Goal: Communication & Community: Answer question/provide support

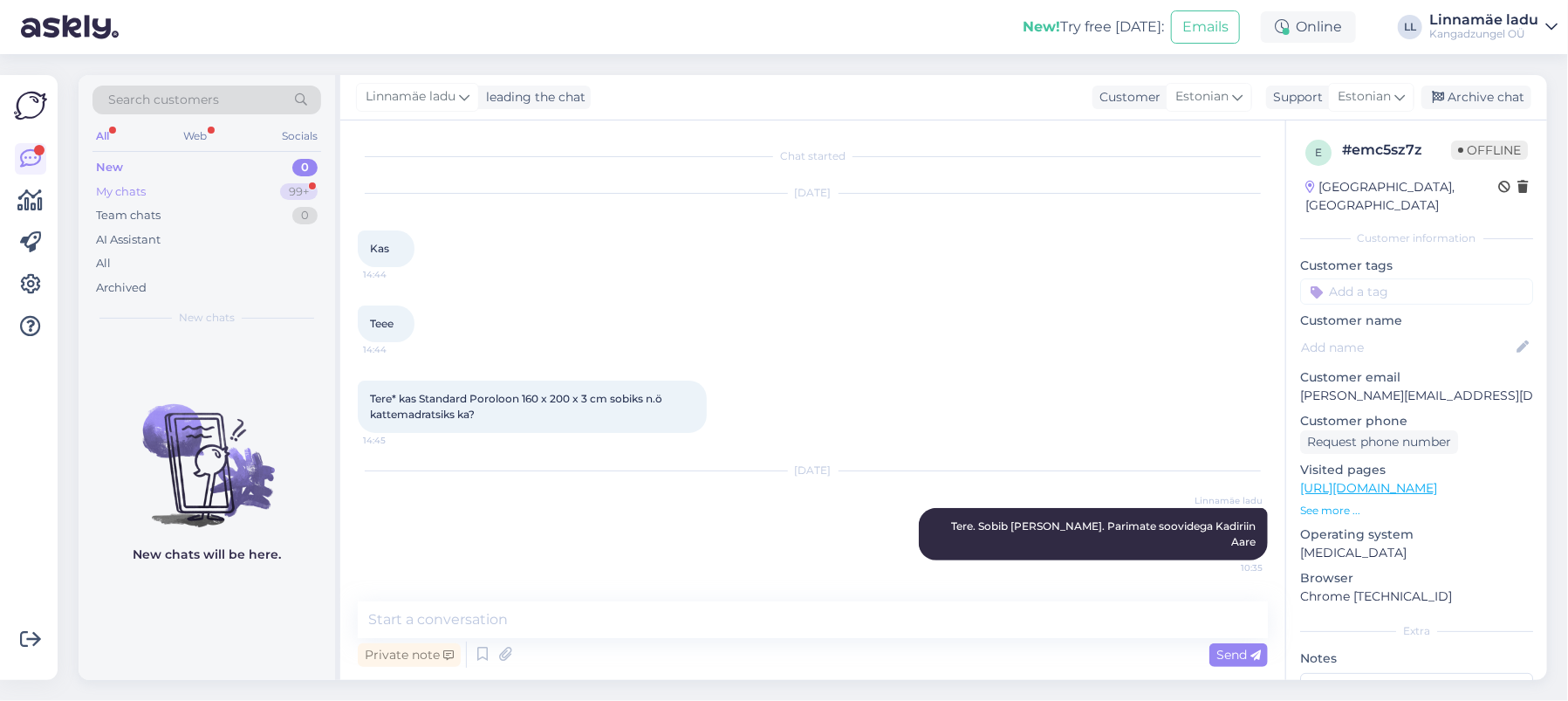
click at [178, 191] on div "My chats 99+" at bounding box center [207, 191] width 228 height 24
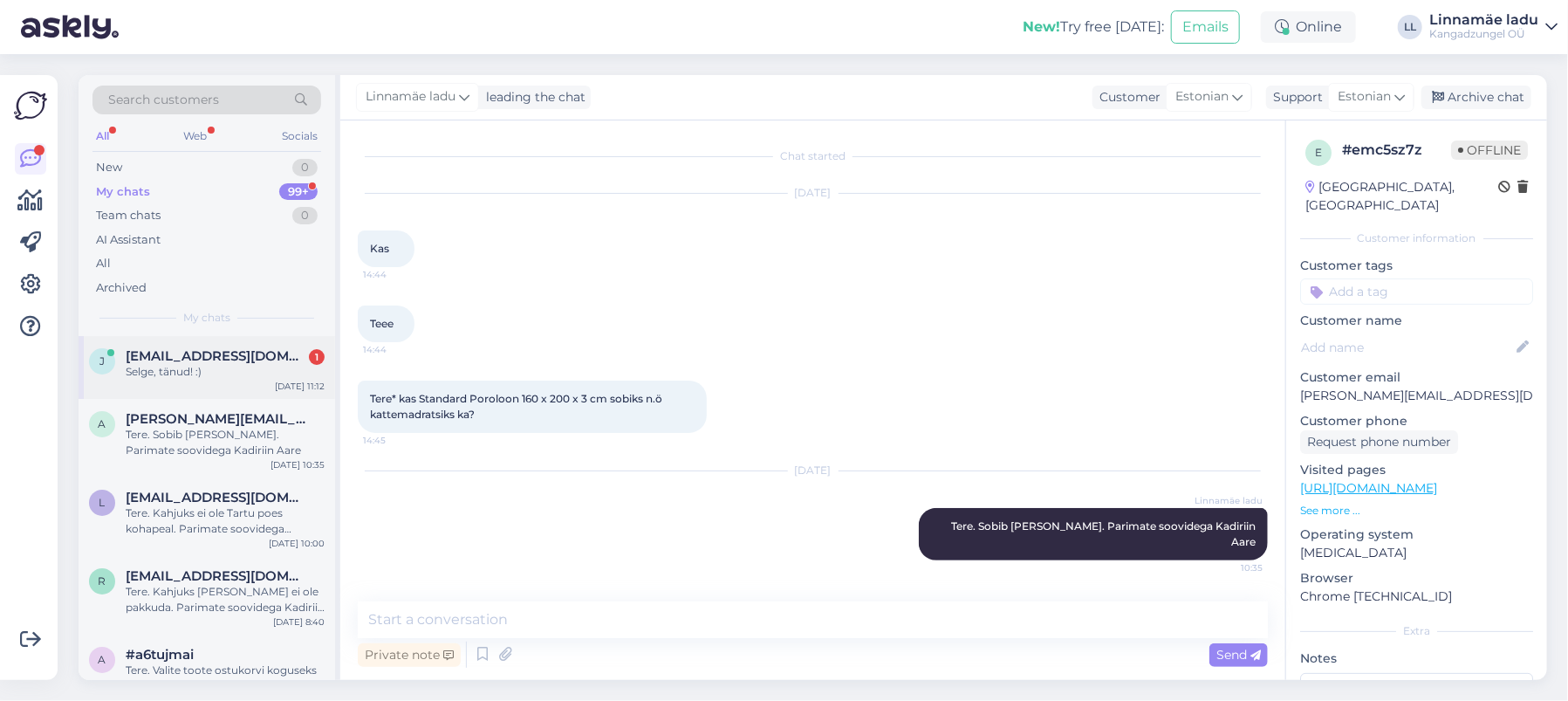
click at [186, 359] on span "[EMAIL_ADDRESS][DOMAIN_NAME]" at bounding box center [217, 356] width 181 height 16
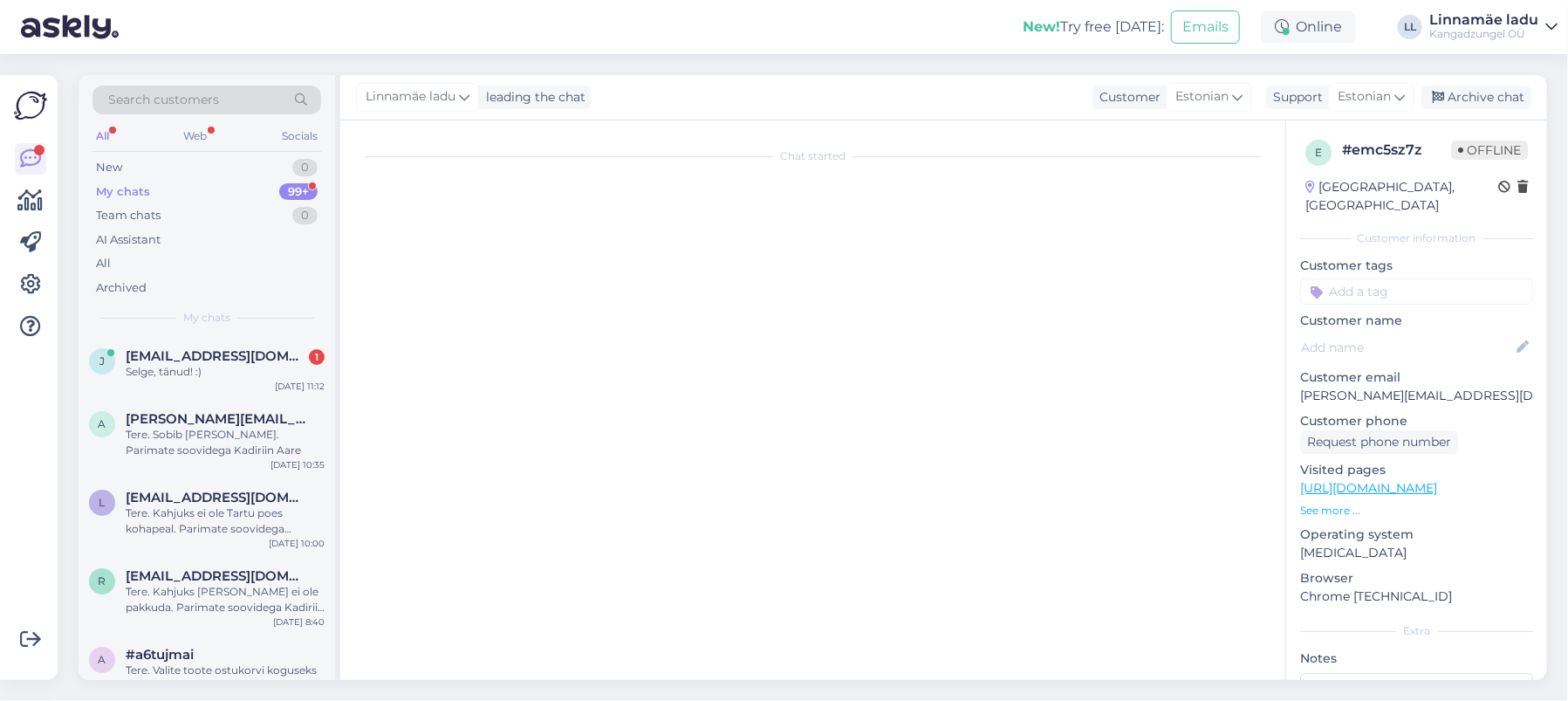
scroll to position [1065, 0]
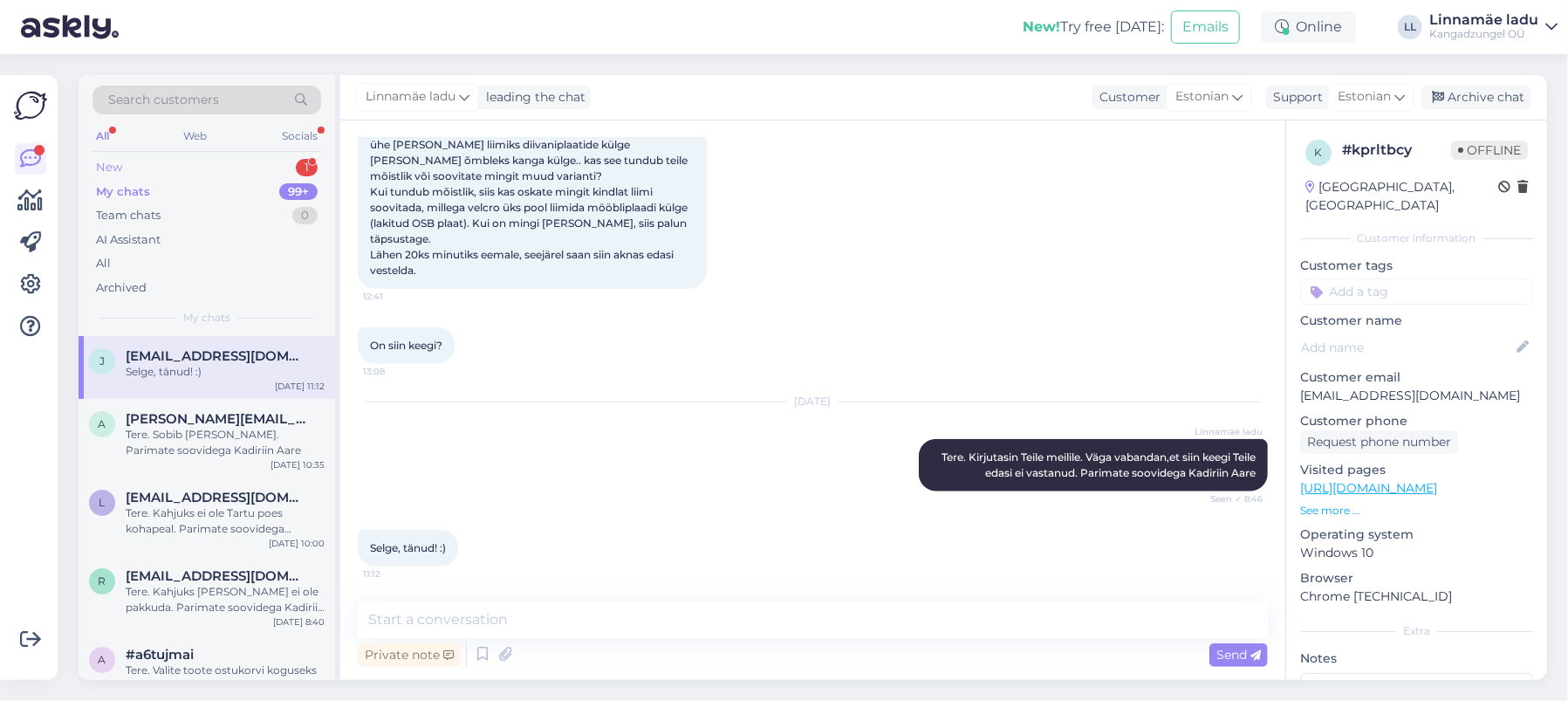
click at [227, 167] on div "New 1" at bounding box center [207, 167] width 228 height 24
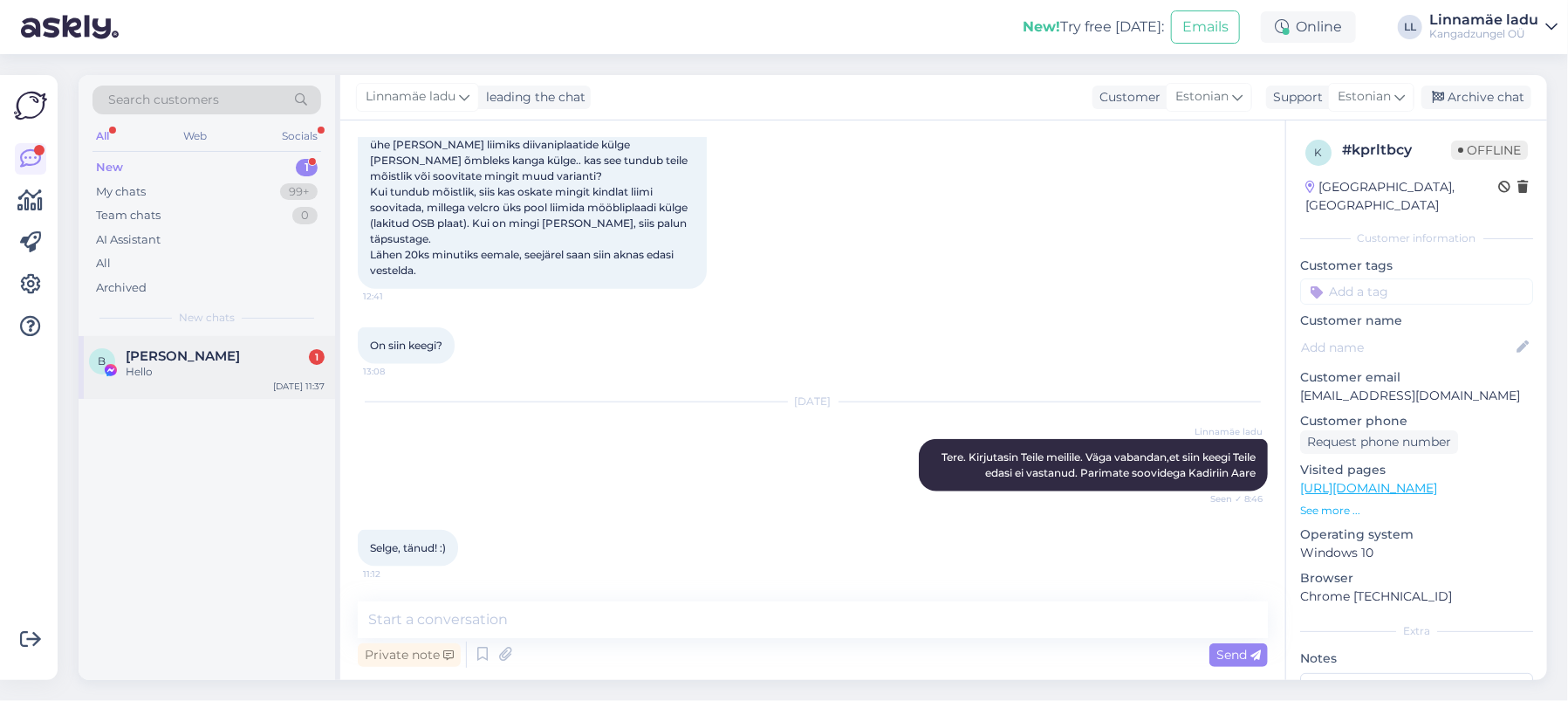
click at [176, 357] on span "[PERSON_NAME]" at bounding box center [182, 356] width 114 height 16
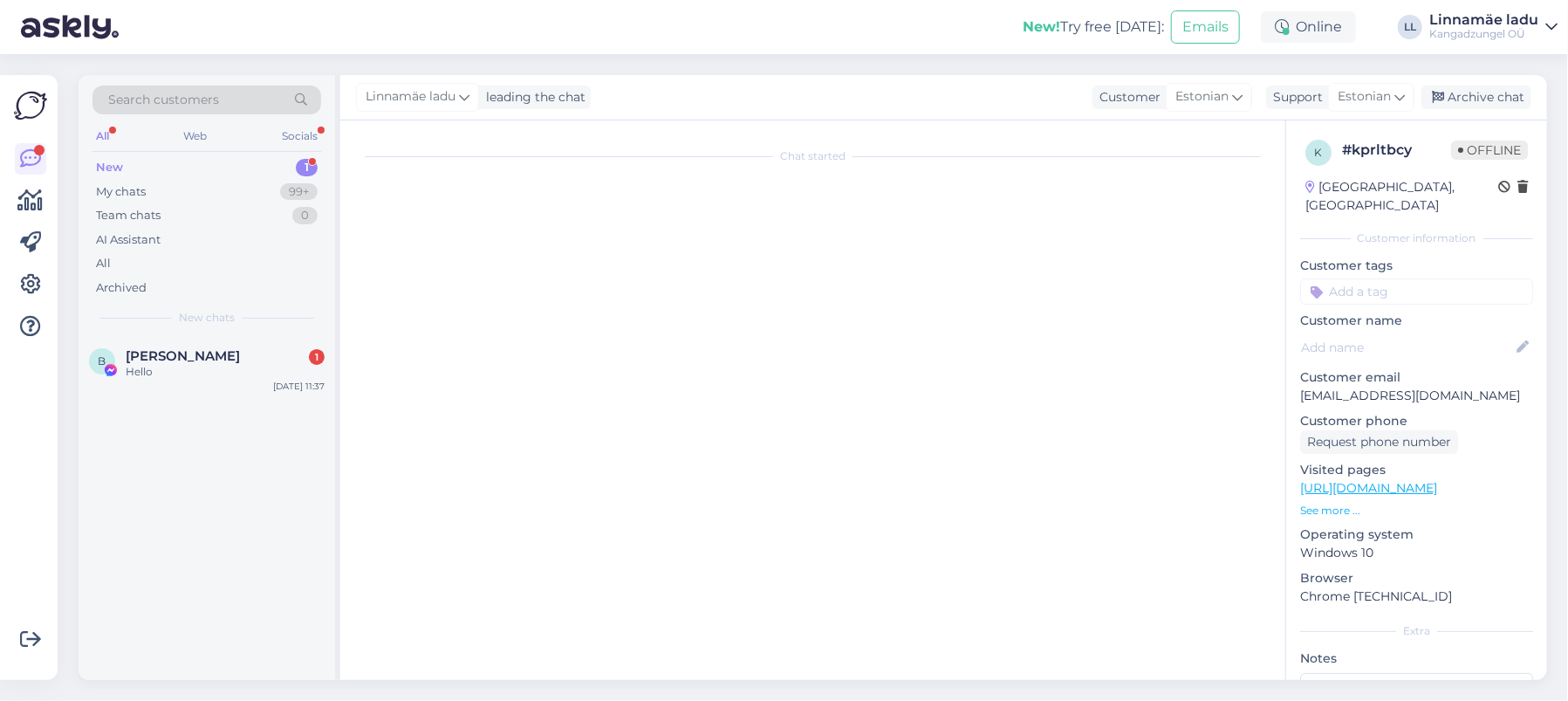
scroll to position [0, 0]
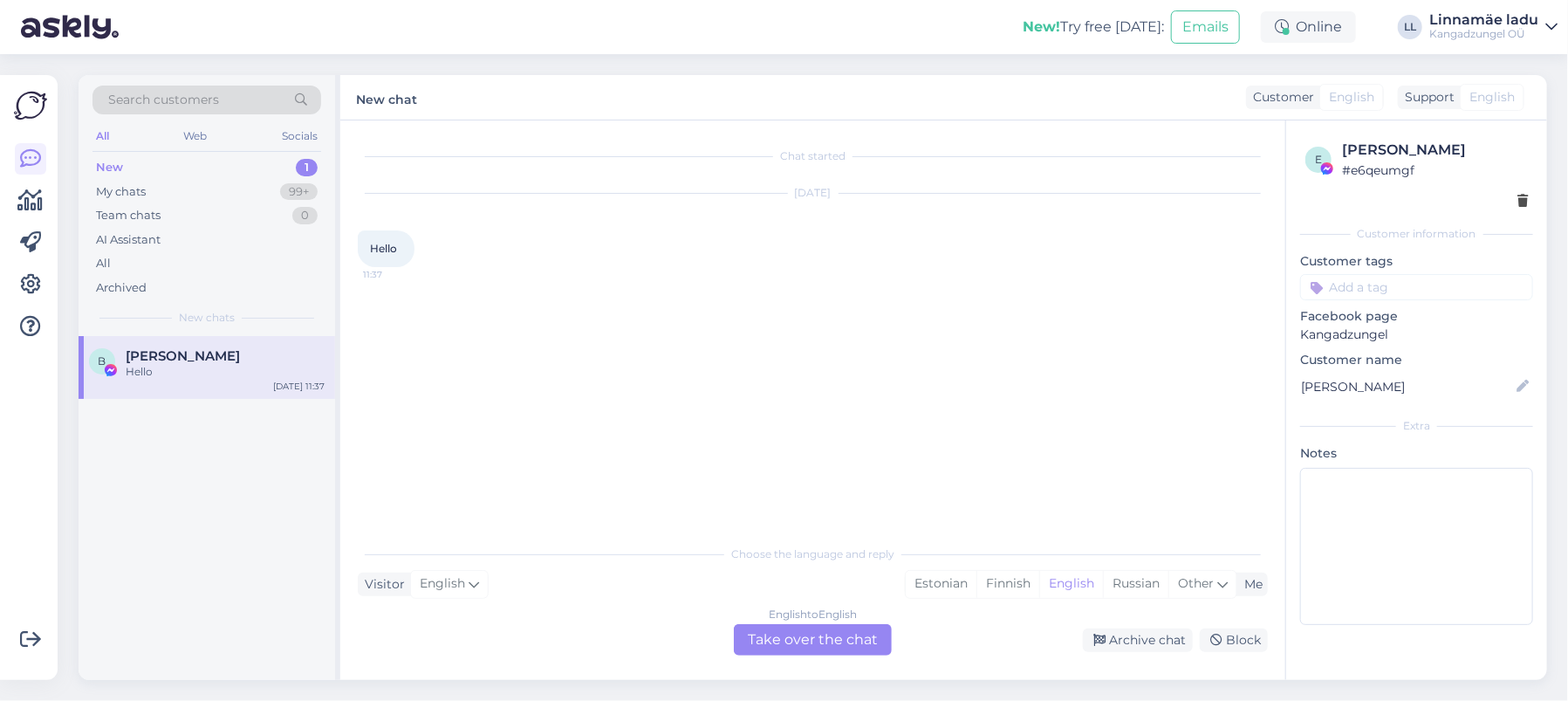
click at [809, 643] on div "English to English Take over the chat" at bounding box center [813, 639] width 158 height 31
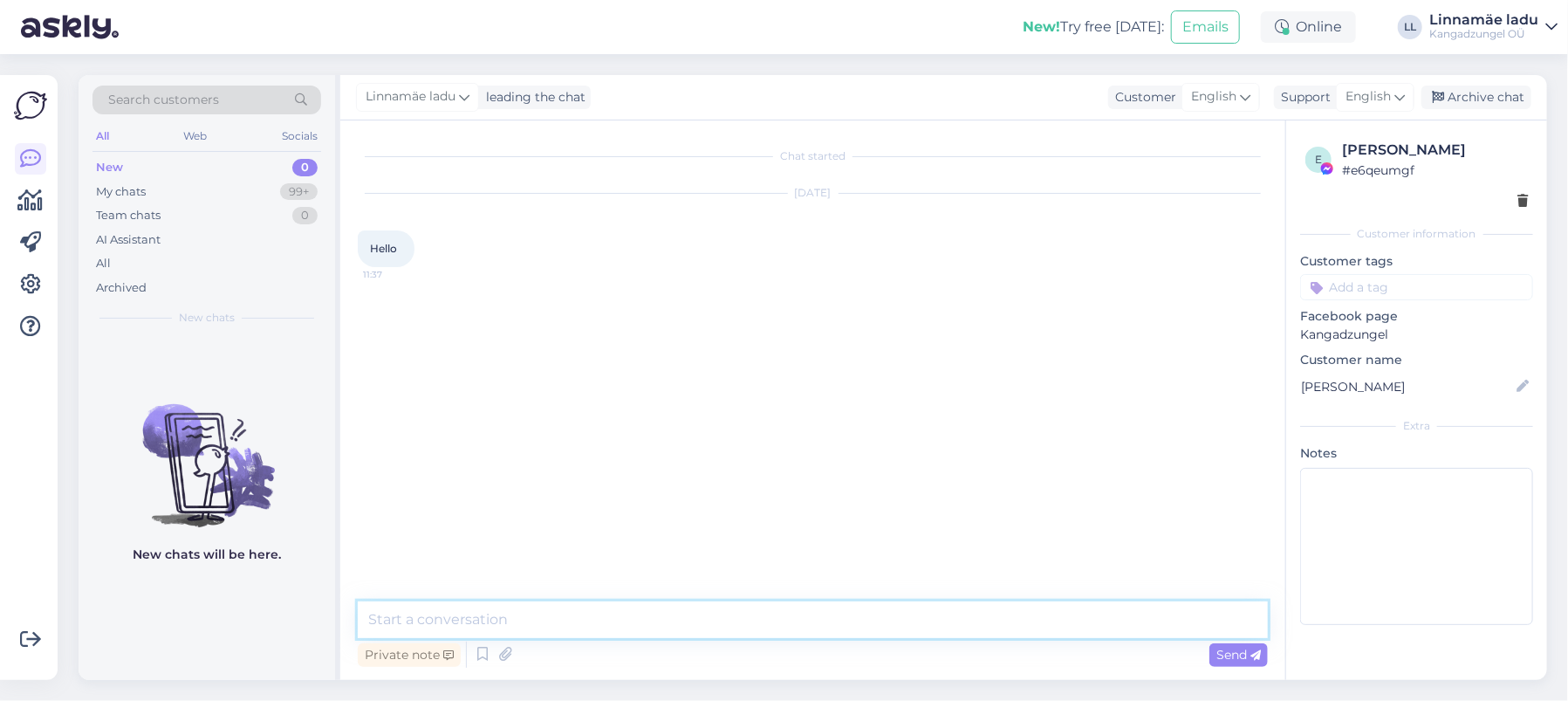
click at [571, 616] on textarea at bounding box center [813, 620] width 910 height 37
type textarea "H"
click at [1393, 93] on div "English" at bounding box center [1375, 97] width 78 height 28
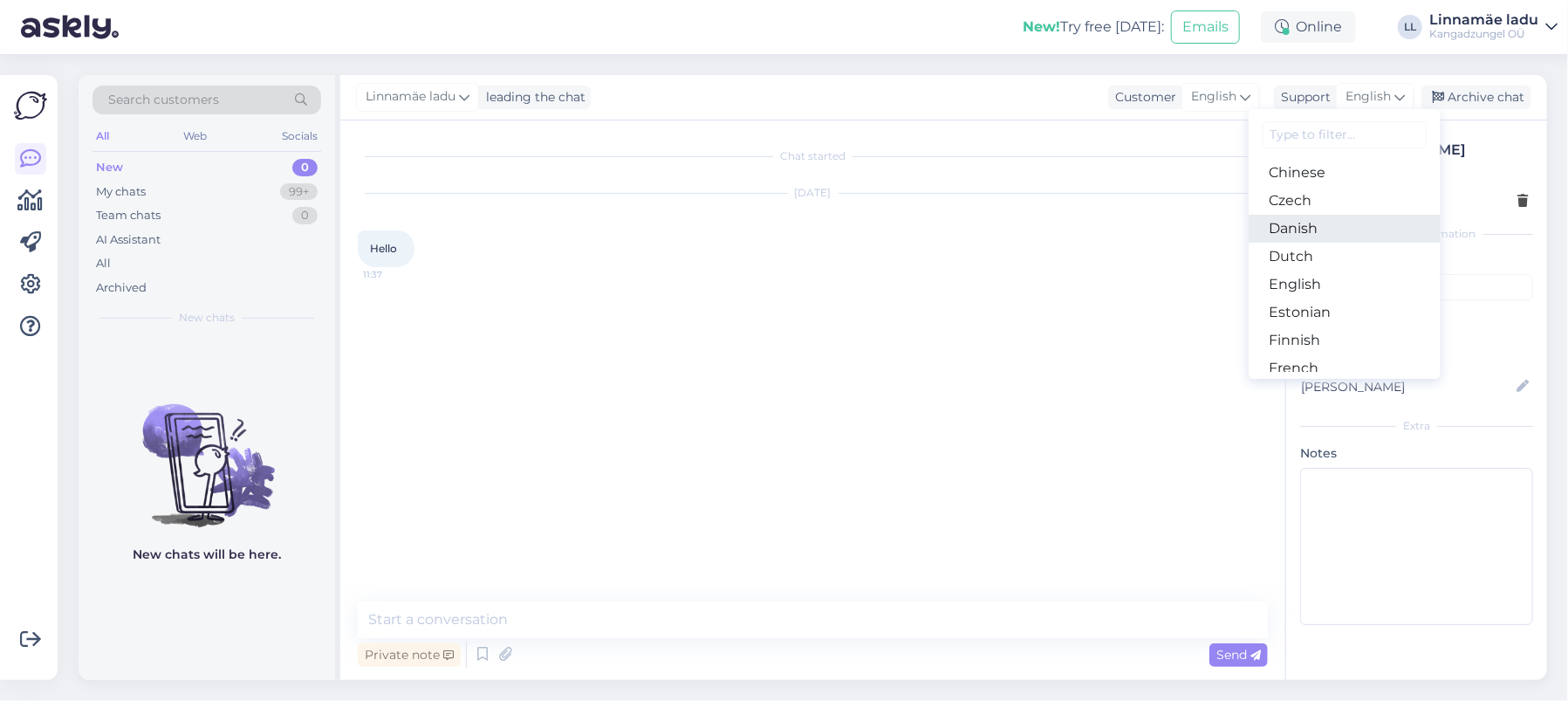
scroll to position [116, 0]
click at [1333, 273] on link "Estonian" at bounding box center [1345, 282] width 192 height 28
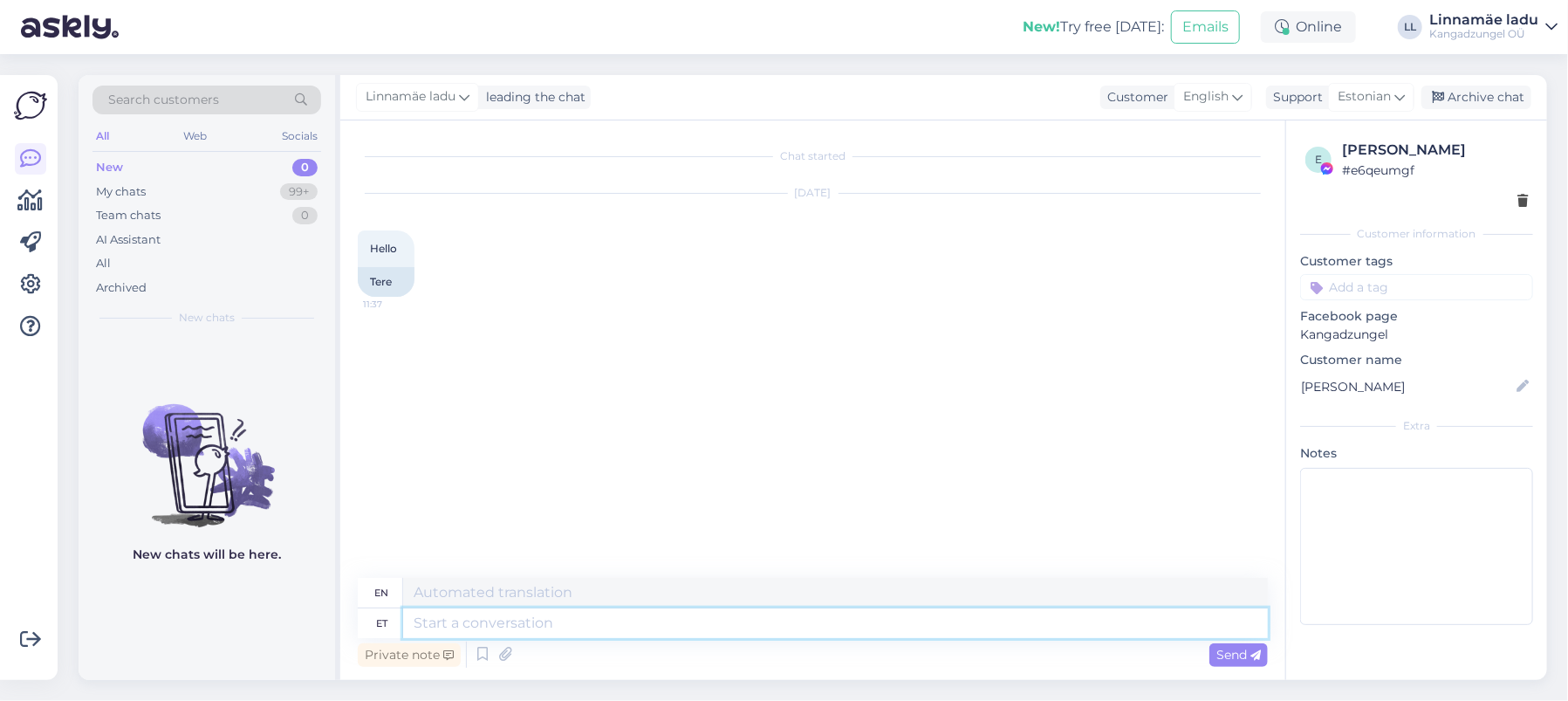
click at [515, 616] on textarea at bounding box center [835, 623] width 864 height 29
type textarea "Tere"
type textarea "Hello"
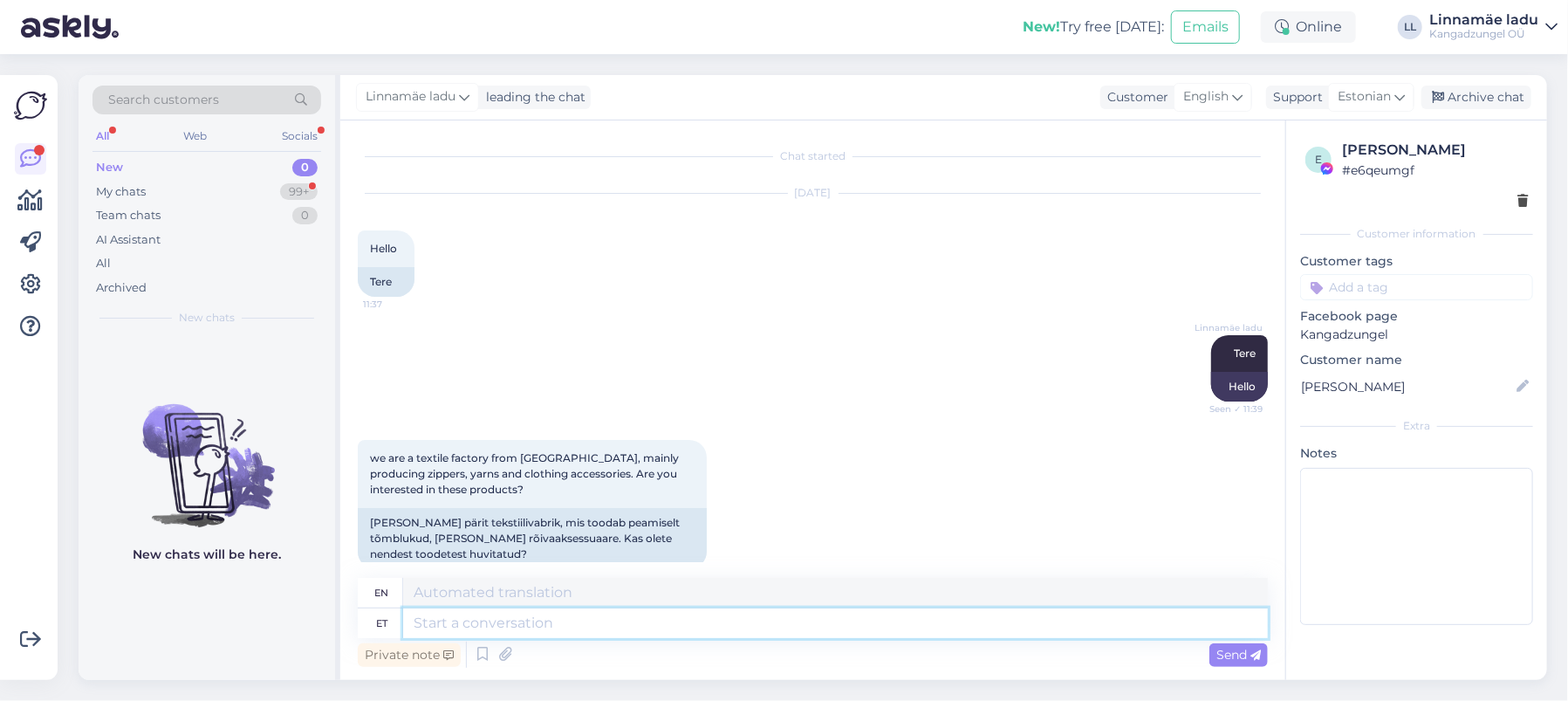
scroll to position [25, 0]
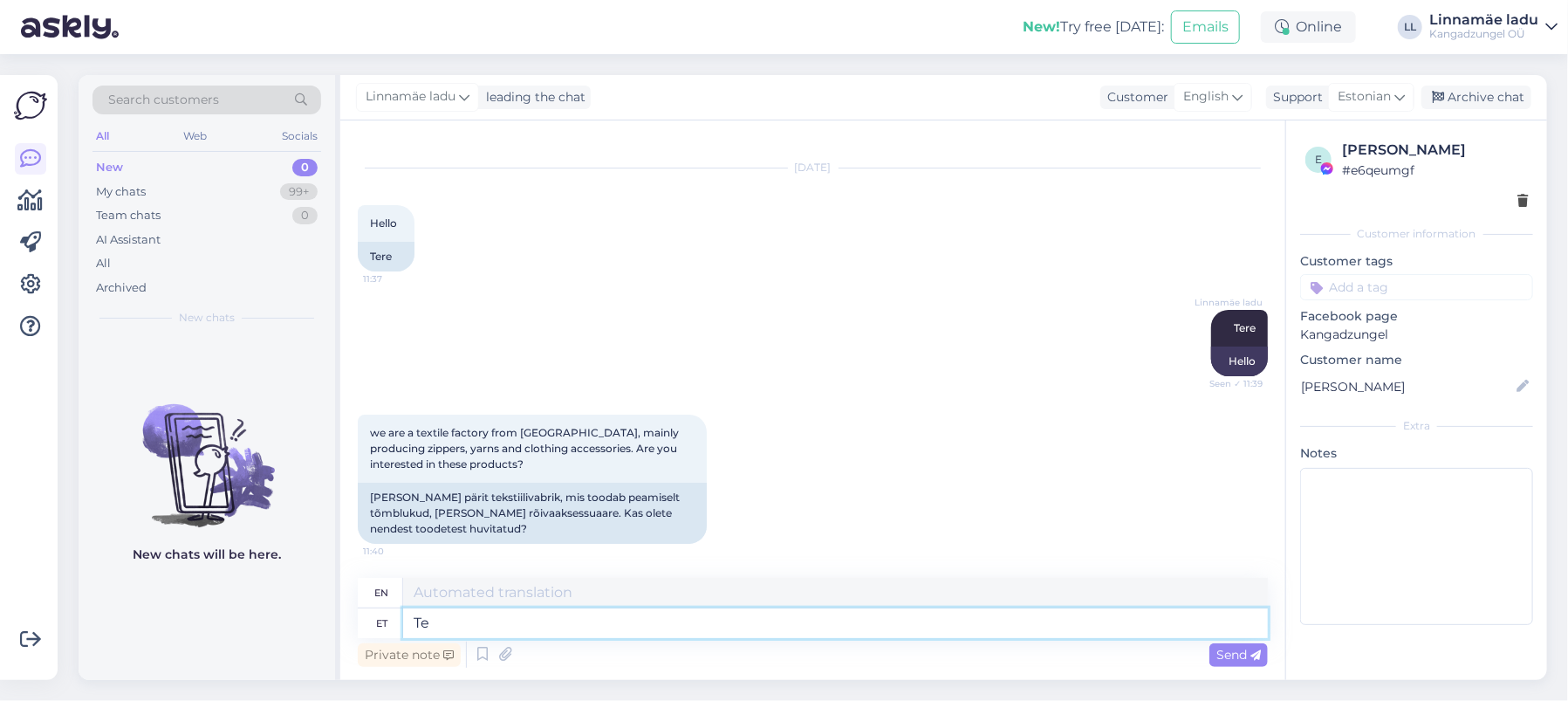
type textarea "Ter"
type textarea "Hello"
type textarea "Tere."
type textarea "Hello."
type textarea "Tere. Hetkel e"
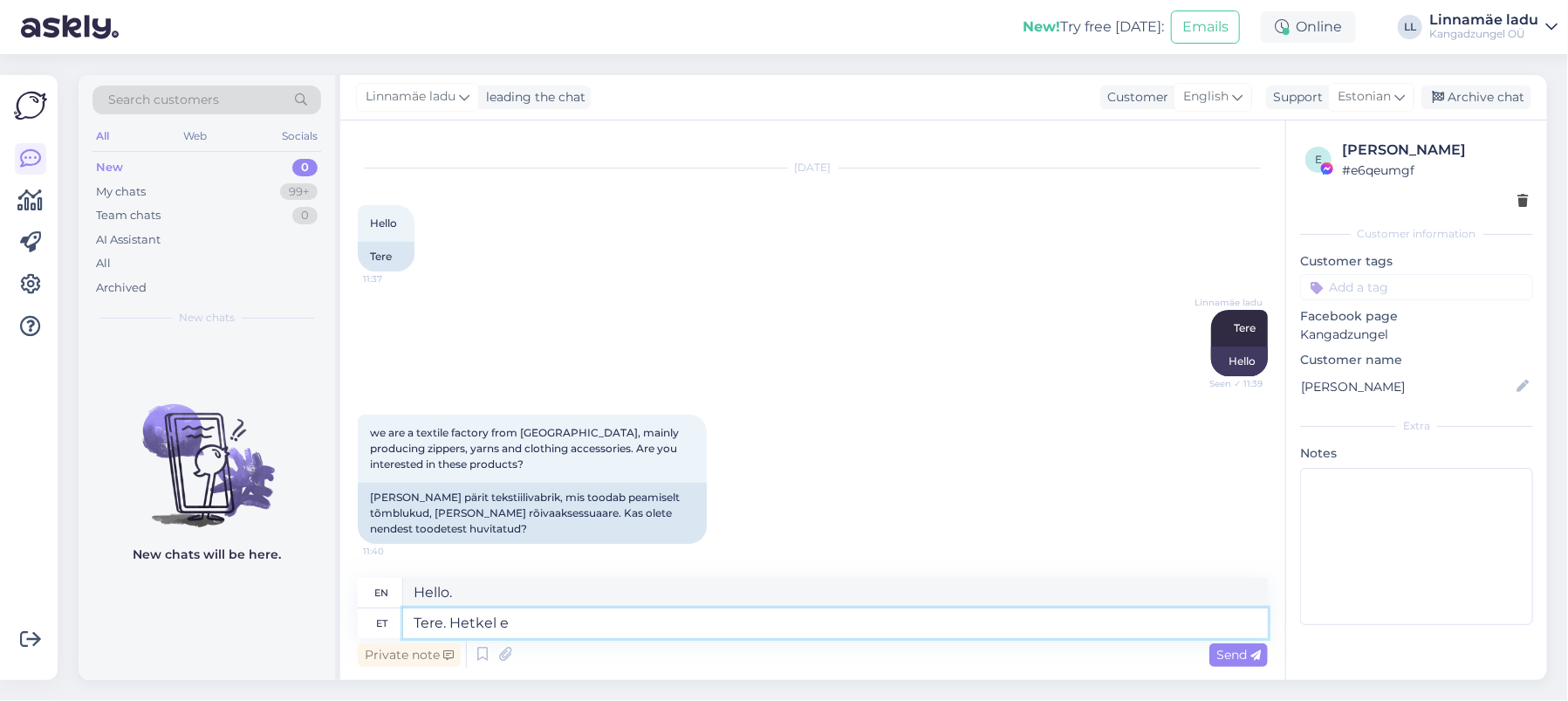
type textarea "Hello. Currently"
type textarea "Tere. Hetkel ei"
type textarea "Hello. Not at the moment."
type textarea "Tere. Hetkel ei ole"
type textarea "Hello. Not available at the moment."
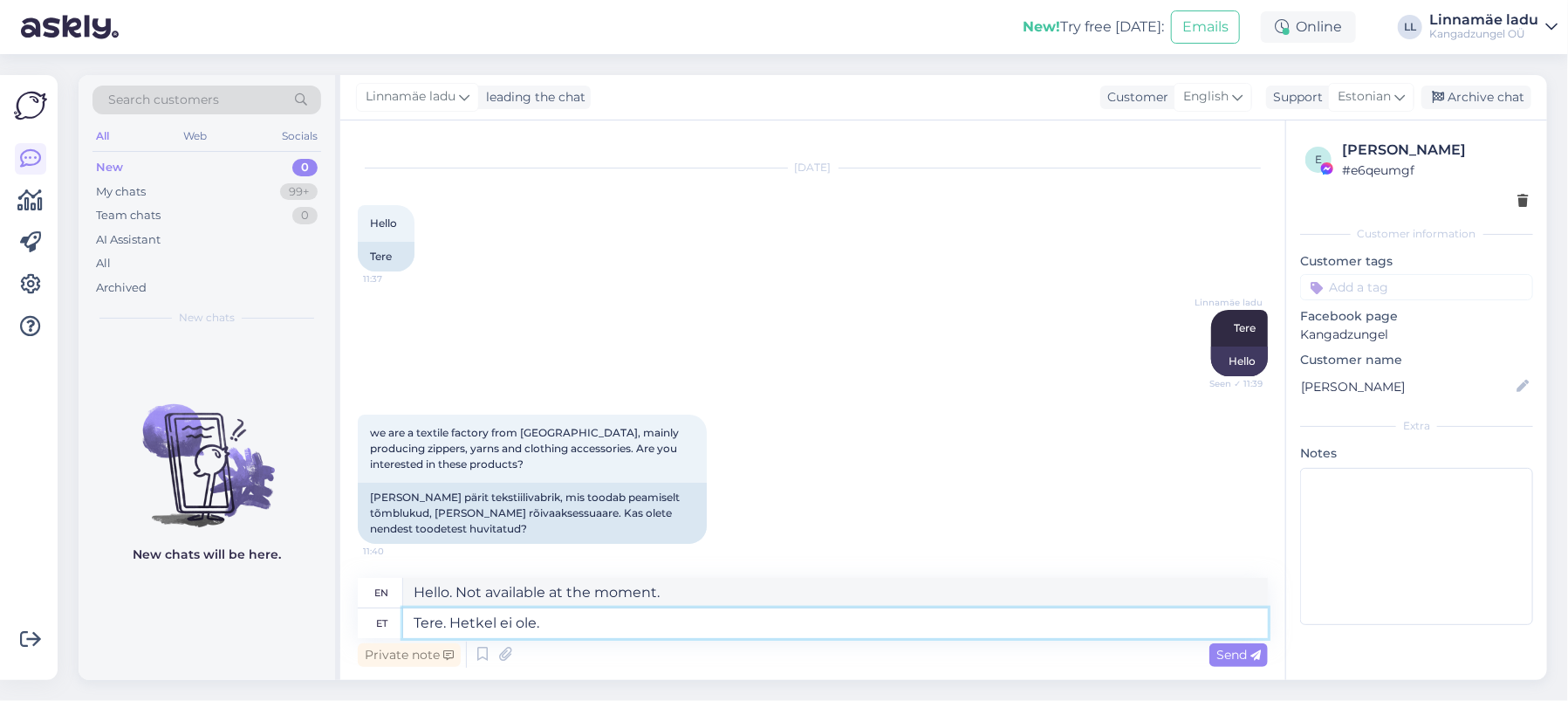
type textarea "Tere. Hetkel ei ole."
type textarea "Hello. Not at the moment."
type textarea "Tere. Hetkel ei ole. aitäh."
type textarea "Hello. Not at the moment. Thank you."
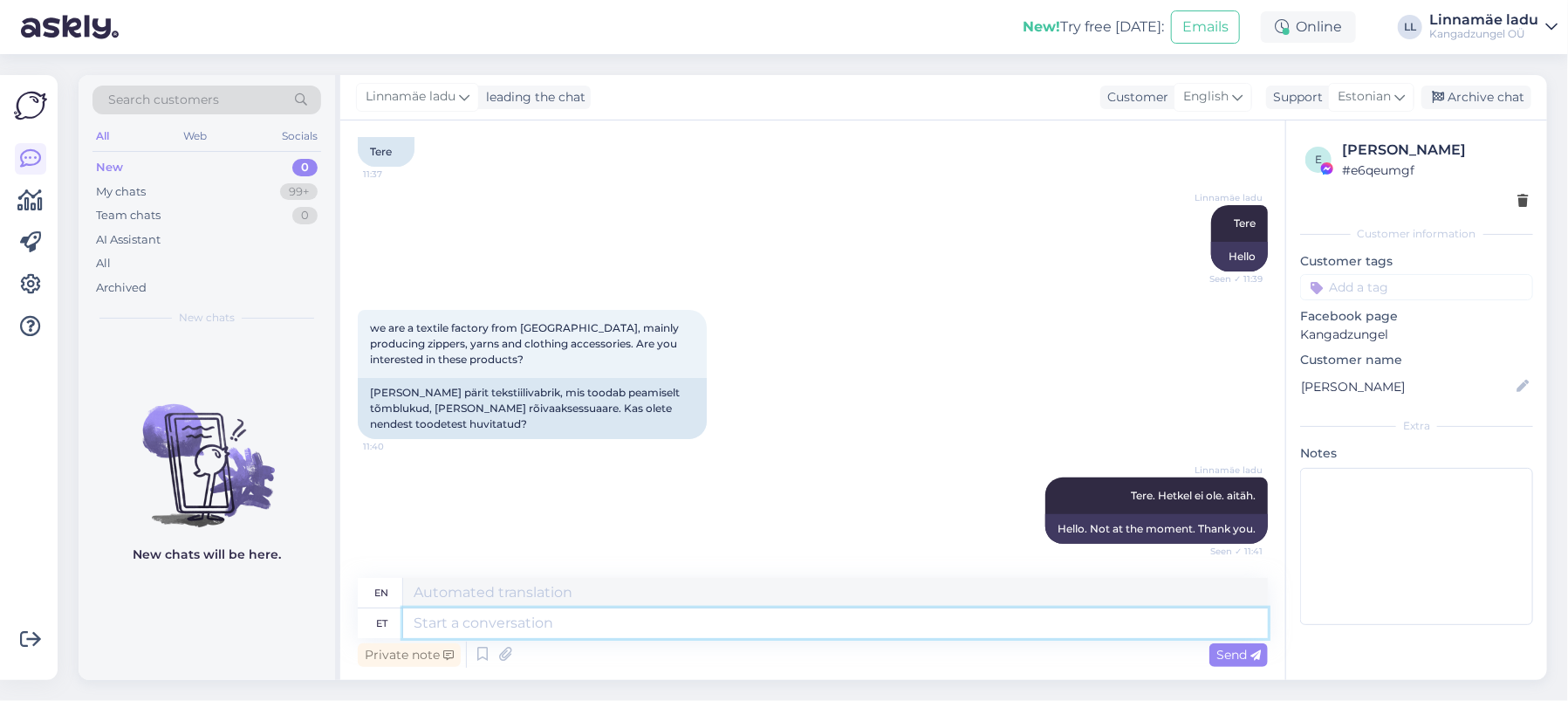
scroll to position [235, 0]
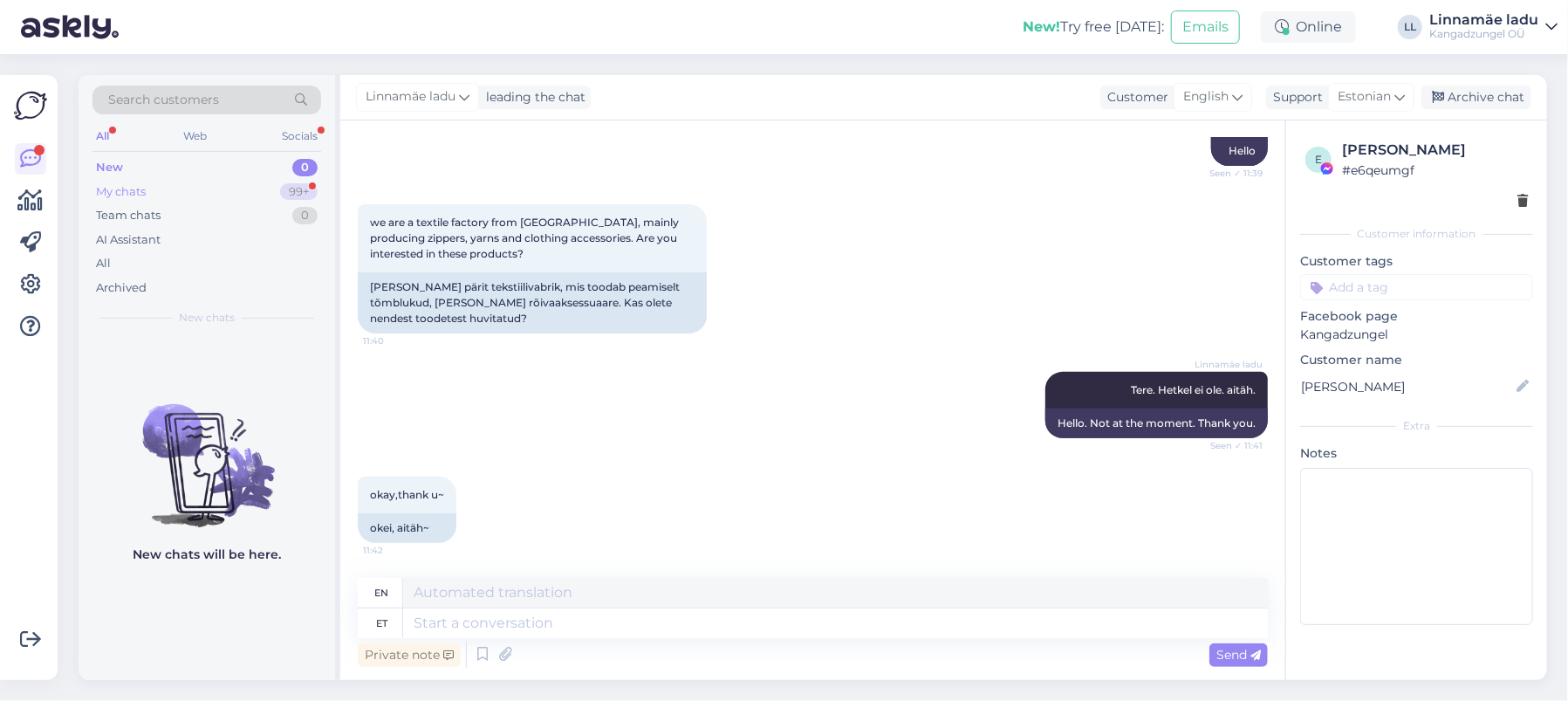
click at [142, 189] on div "My chats" at bounding box center [120, 192] width 50 height 18
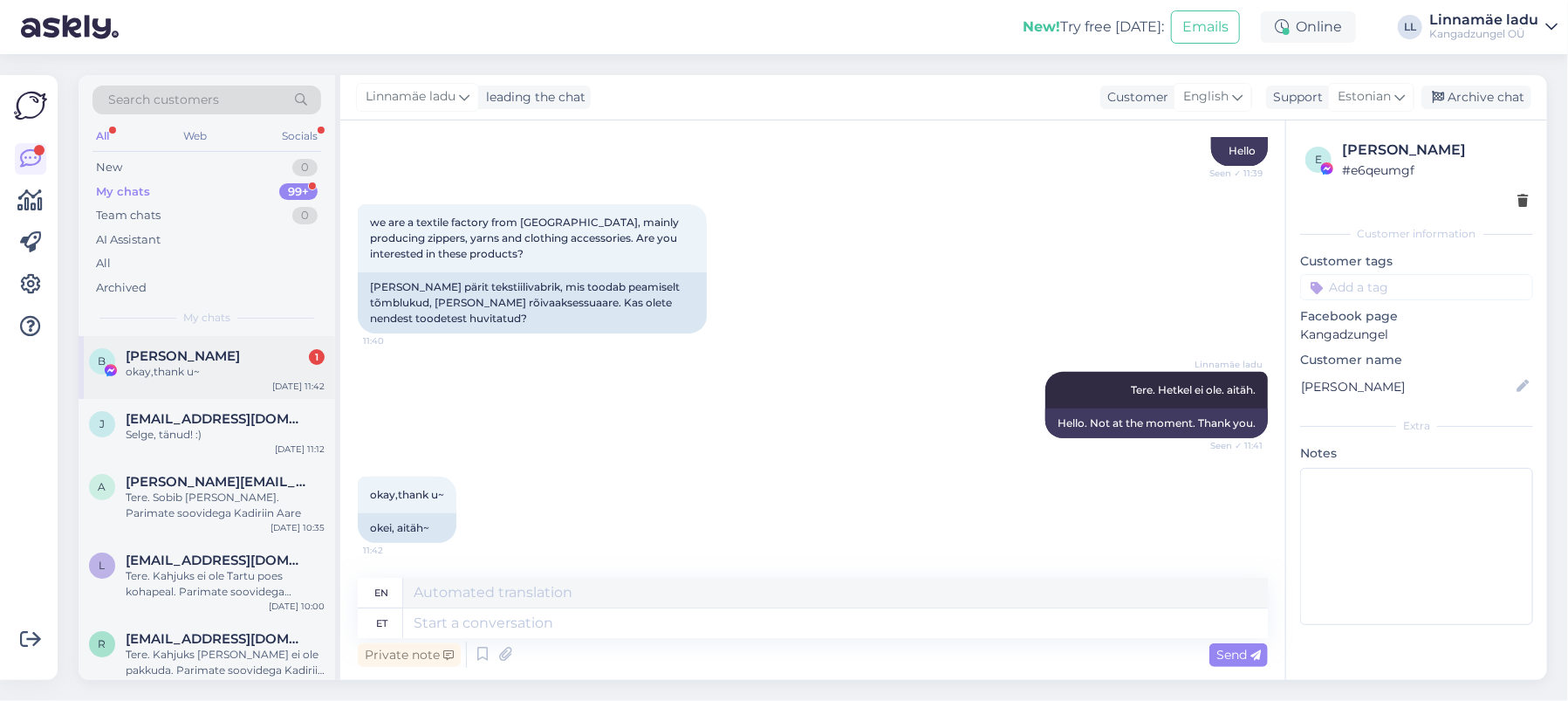
click at [231, 364] on div "okay,thank u~" at bounding box center [225, 372] width 199 height 16
click at [231, 168] on div "New 1" at bounding box center [207, 167] width 228 height 24
